Goal: Navigation & Orientation: Find specific page/section

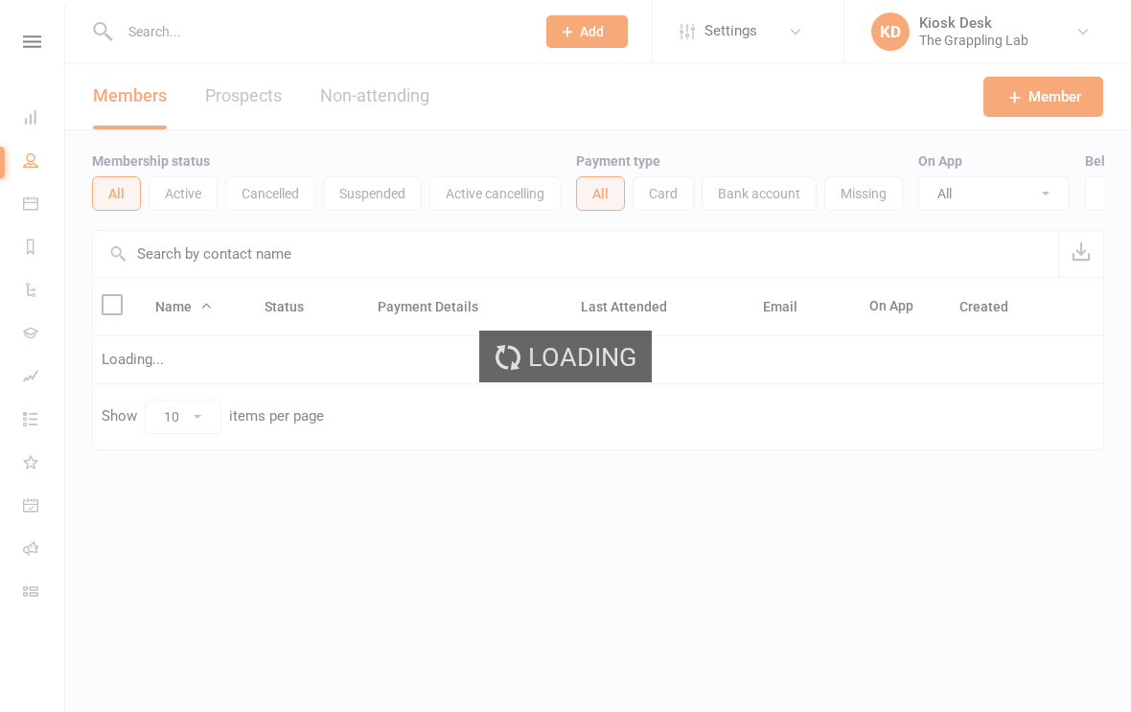
click at [27, 284] on div "Loading" at bounding box center [565, 356] width 1131 height 712
click at [25, 329] on div "Loading" at bounding box center [565, 356] width 1131 height 712
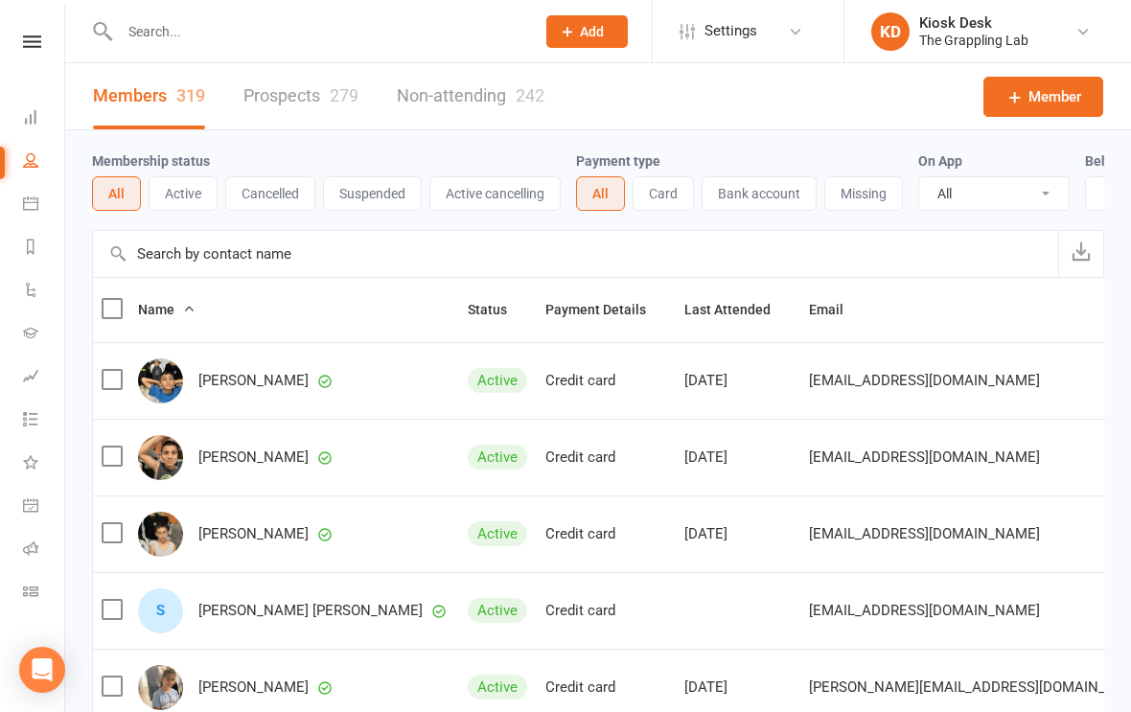
click at [34, 185] on link "Calendar" at bounding box center [44, 205] width 43 height 43
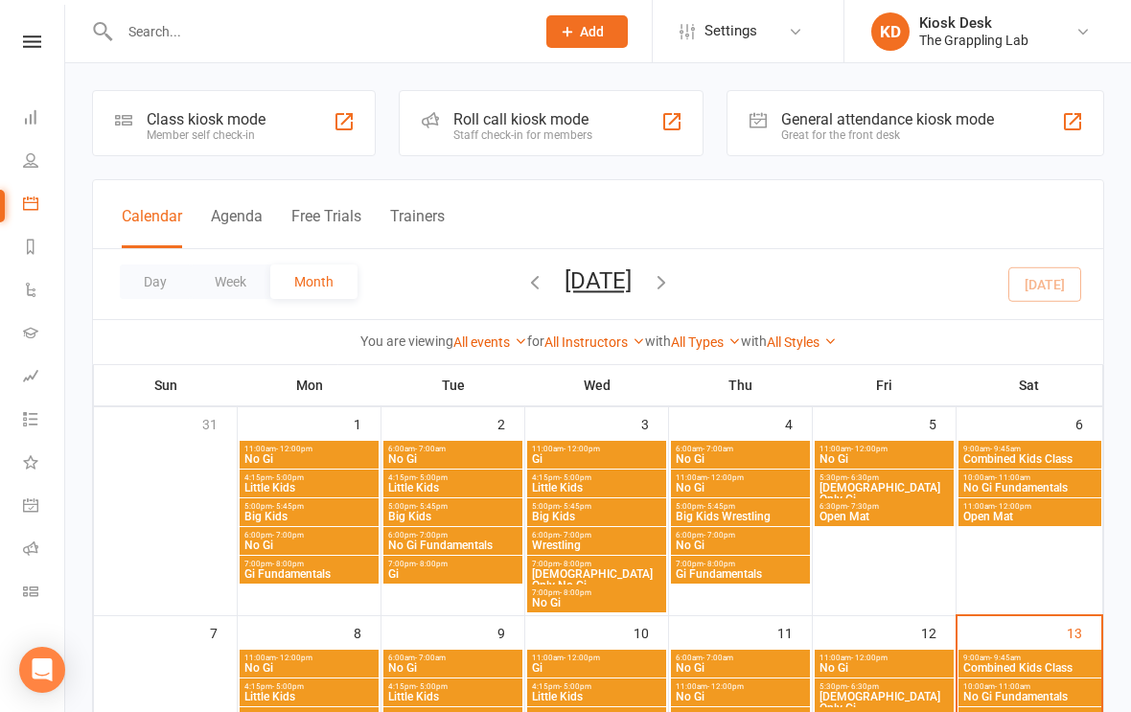
click at [31, 242] on icon at bounding box center [30, 246] width 15 height 15
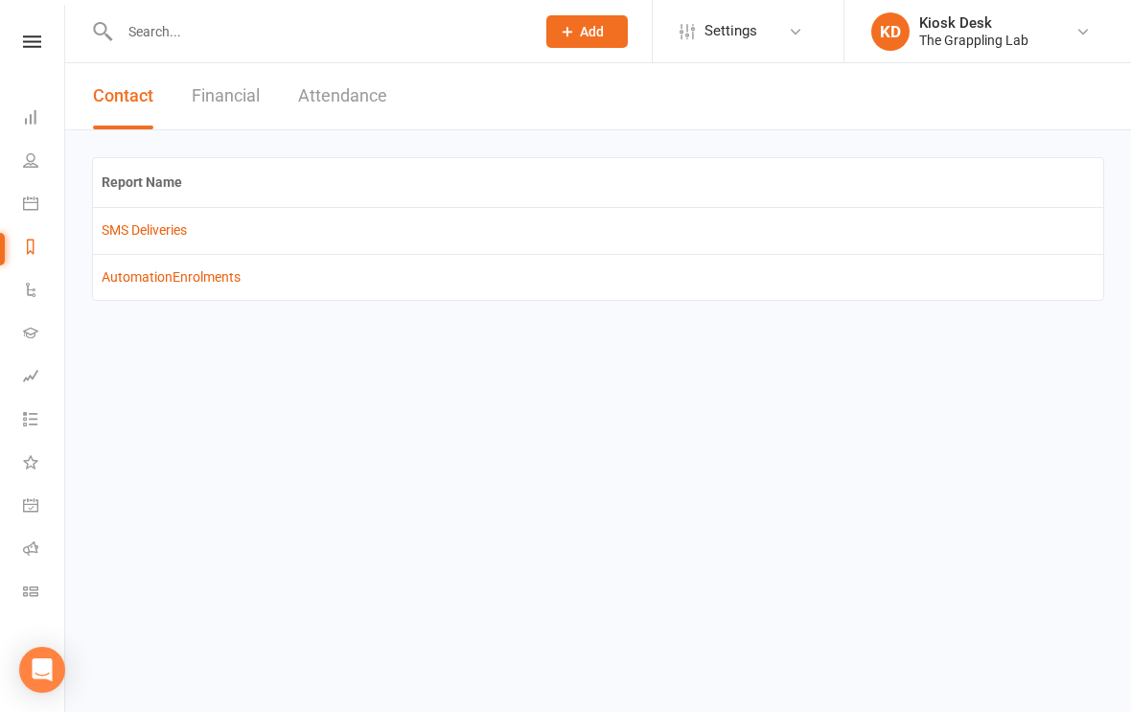
click at [27, 202] on icon at bounding box center [30, 203] width 15 height 15
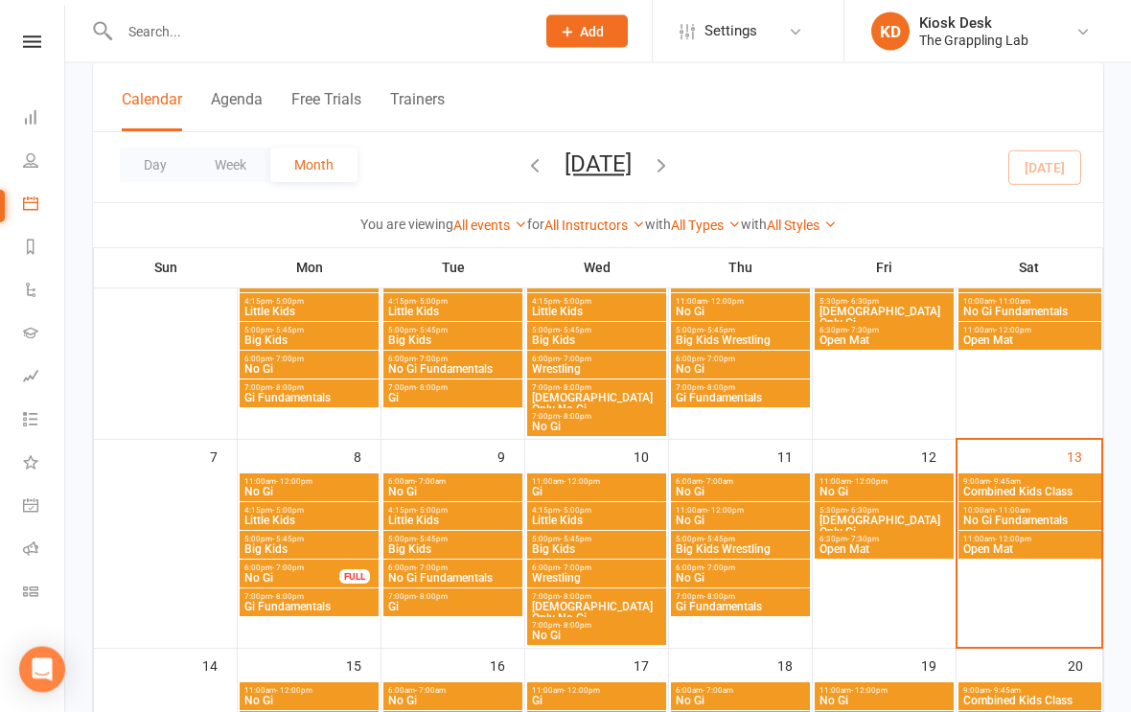
scroll to position [176, 0]
click at [1038, 539] on span "11:00am - 12:00pm" at bounding box center [1030, 539] width 135 height 9
